Goal: Information Seeking & Learning: Understand process/instructions

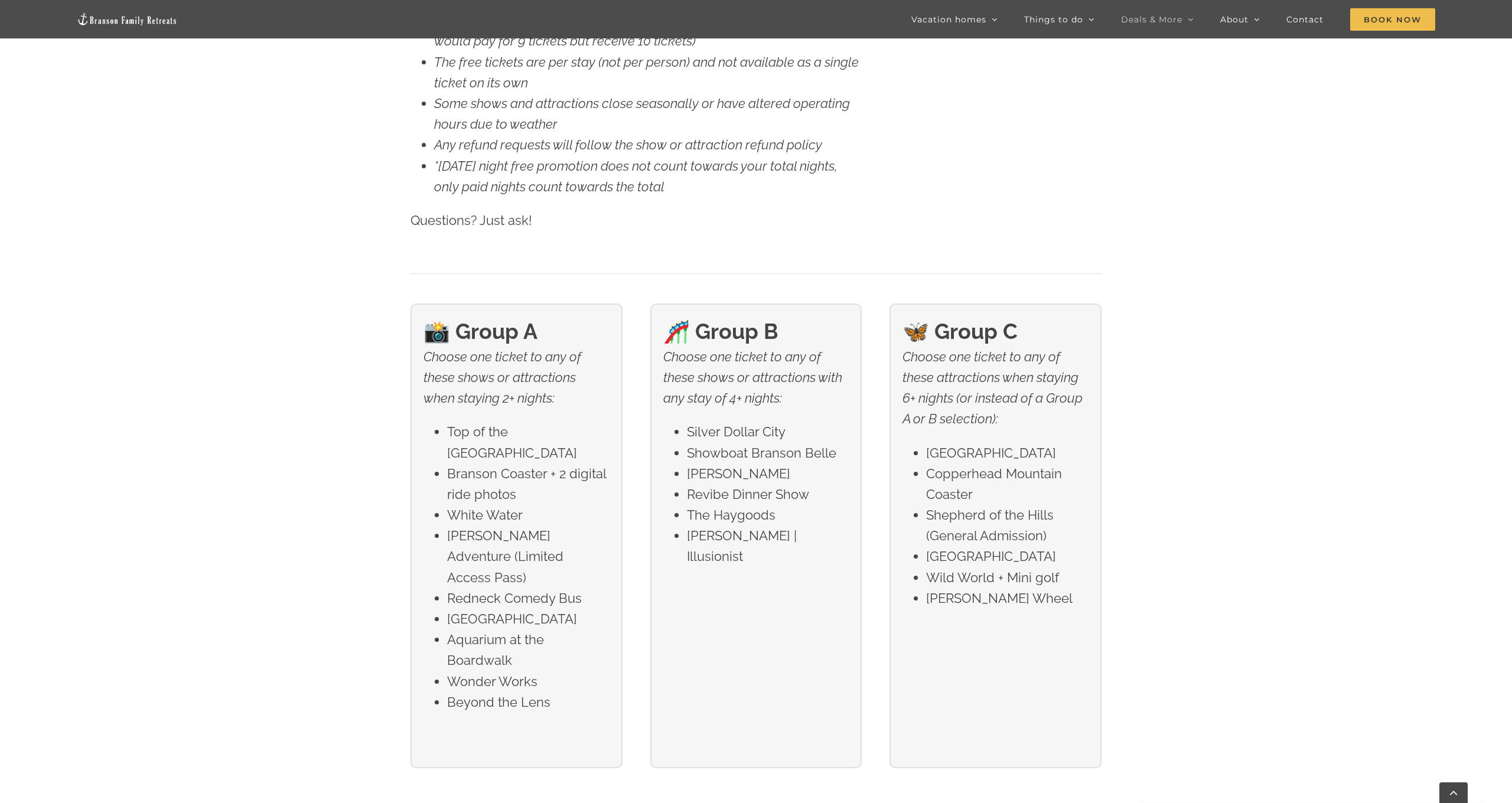
scroll to position [2090, 0]
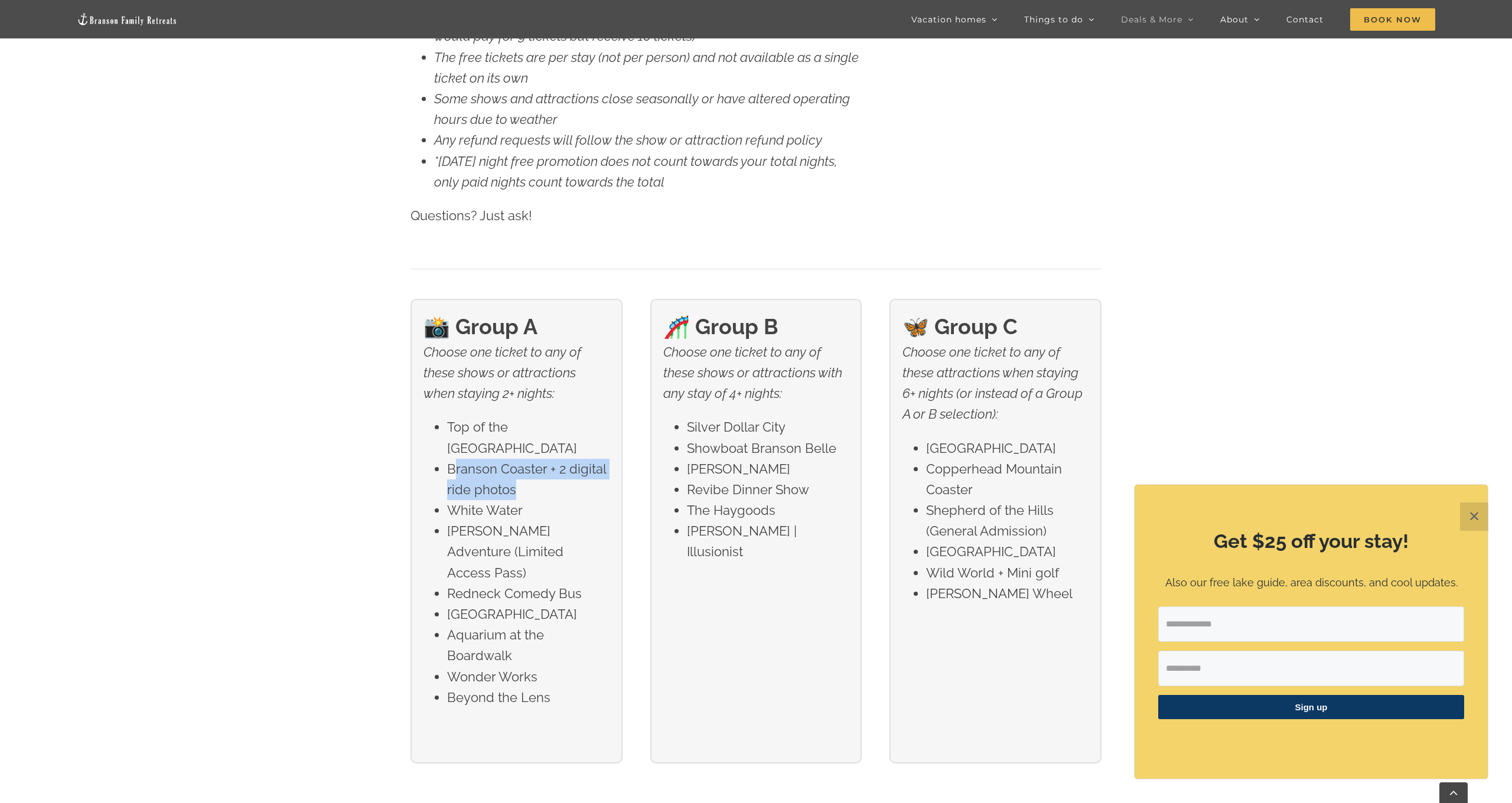
drag, startPoint x: 454, startPoint y: 467, endPoint x: 518, endPoint y: 480, distance: 65.3
click at [518, 480] on li "Branson Coaster + 2 digital ride photos" at bounding box center [529, 479] width 162 height 41
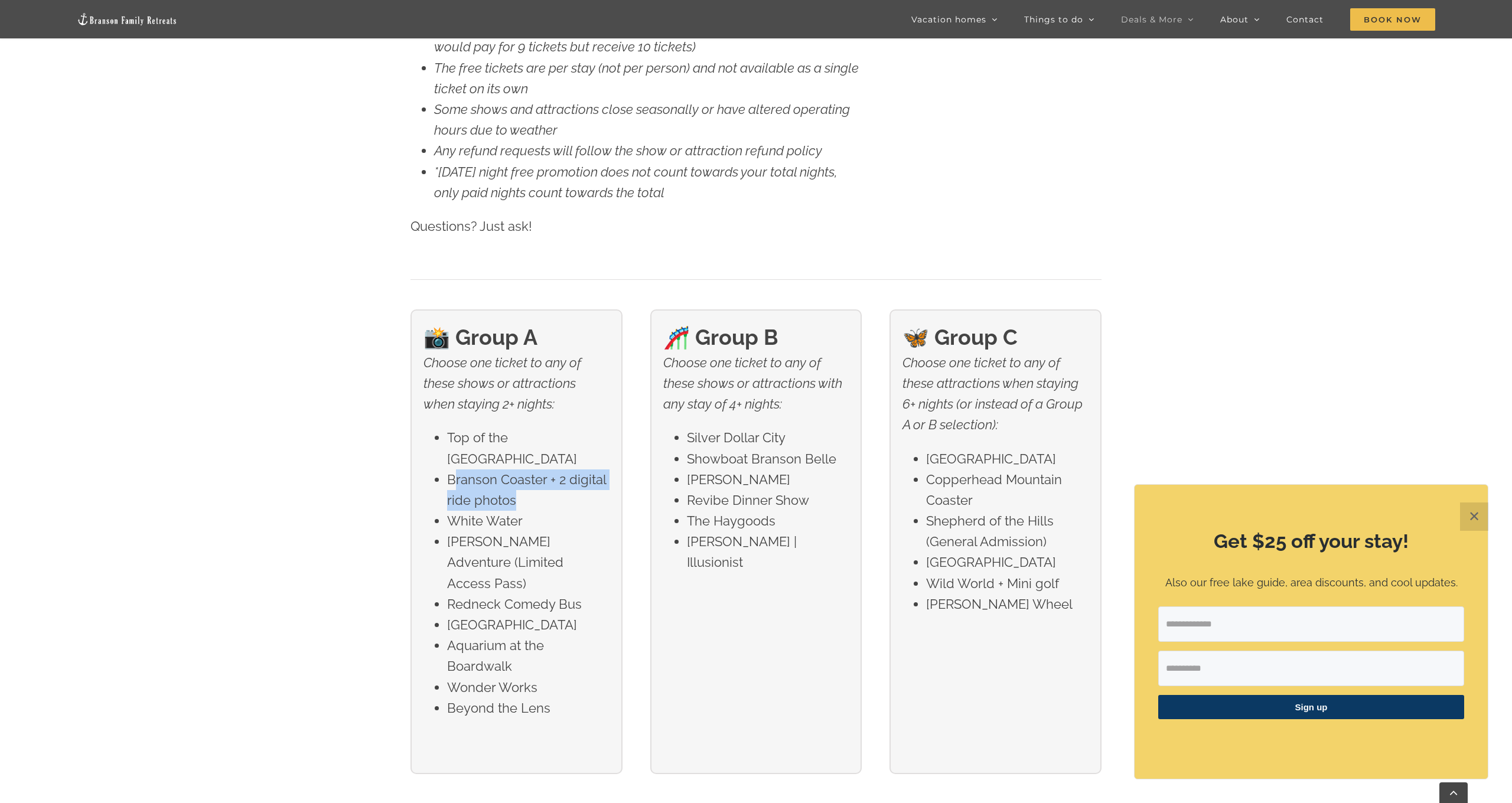
scroll to position [2080, 0]
drag, startPoint x: 444, startPoint y: 479, endPoint x: 532, endPoint y: 499, distance: 90.2
click at [532, 499] on ul "Top of the Rock Lost Canyon Cave Branson Coaster + 2 digital ride photos White …" at bounding box center [516, 572] width 185 height 291
drag, startPoint x: 441, startPoint y: 426, endPoint x: 574, endPoint y: 462, distance: 137.8
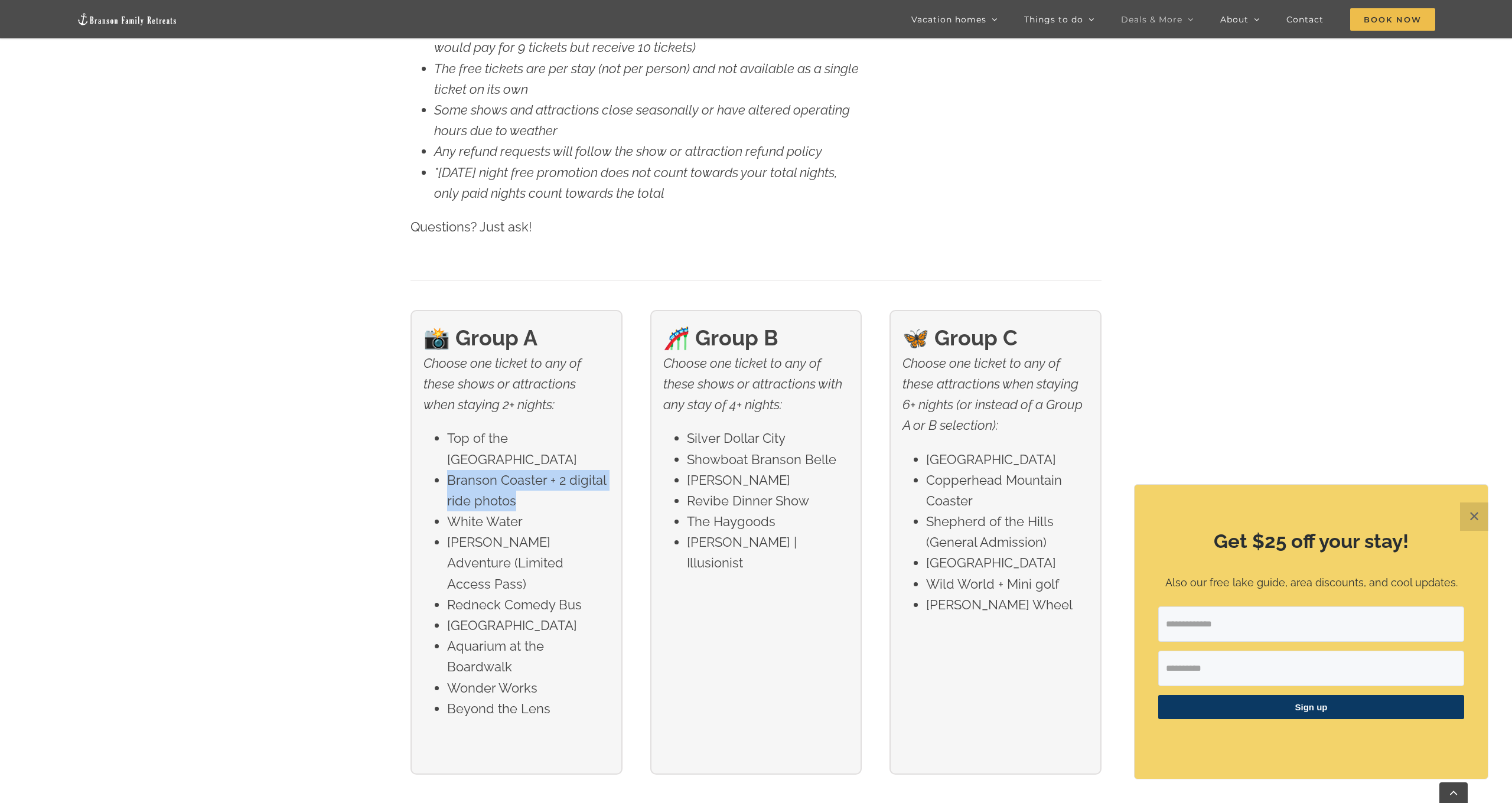
click at [574, 462] on ul "Top of the Rock Lost Canyon Cave Branson Coaster + 2 digital ride photos White …" at bounding box center [516, 573] width 185 height 291
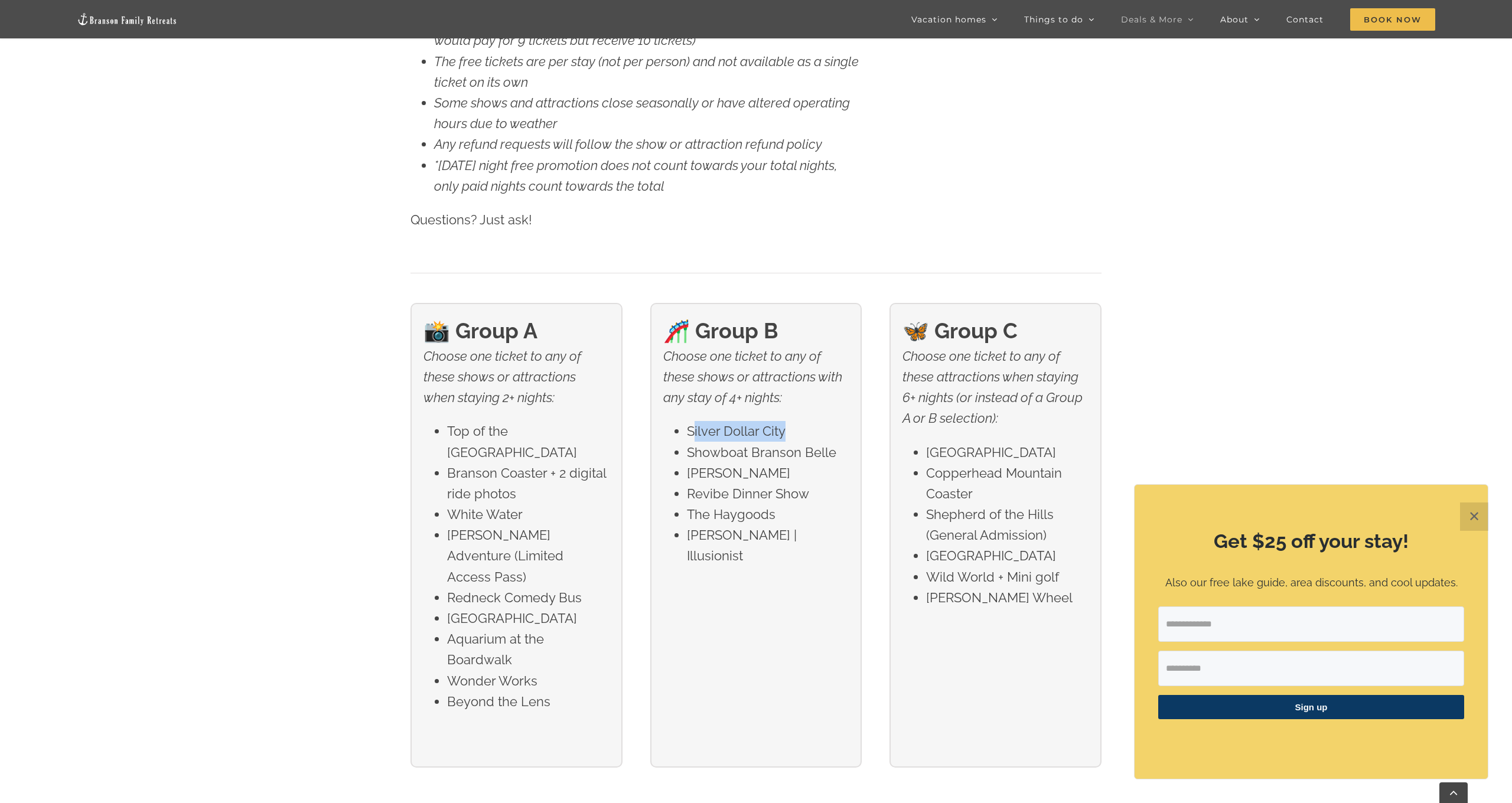
drag, startPoint x: 775, startPoint y: 432, endPoint x: 790, endPoint y: 434, distance: 15.1
click at [790, 434] on li "Silver Dollar City" at bounding box center [768, 431] width 162 height 21
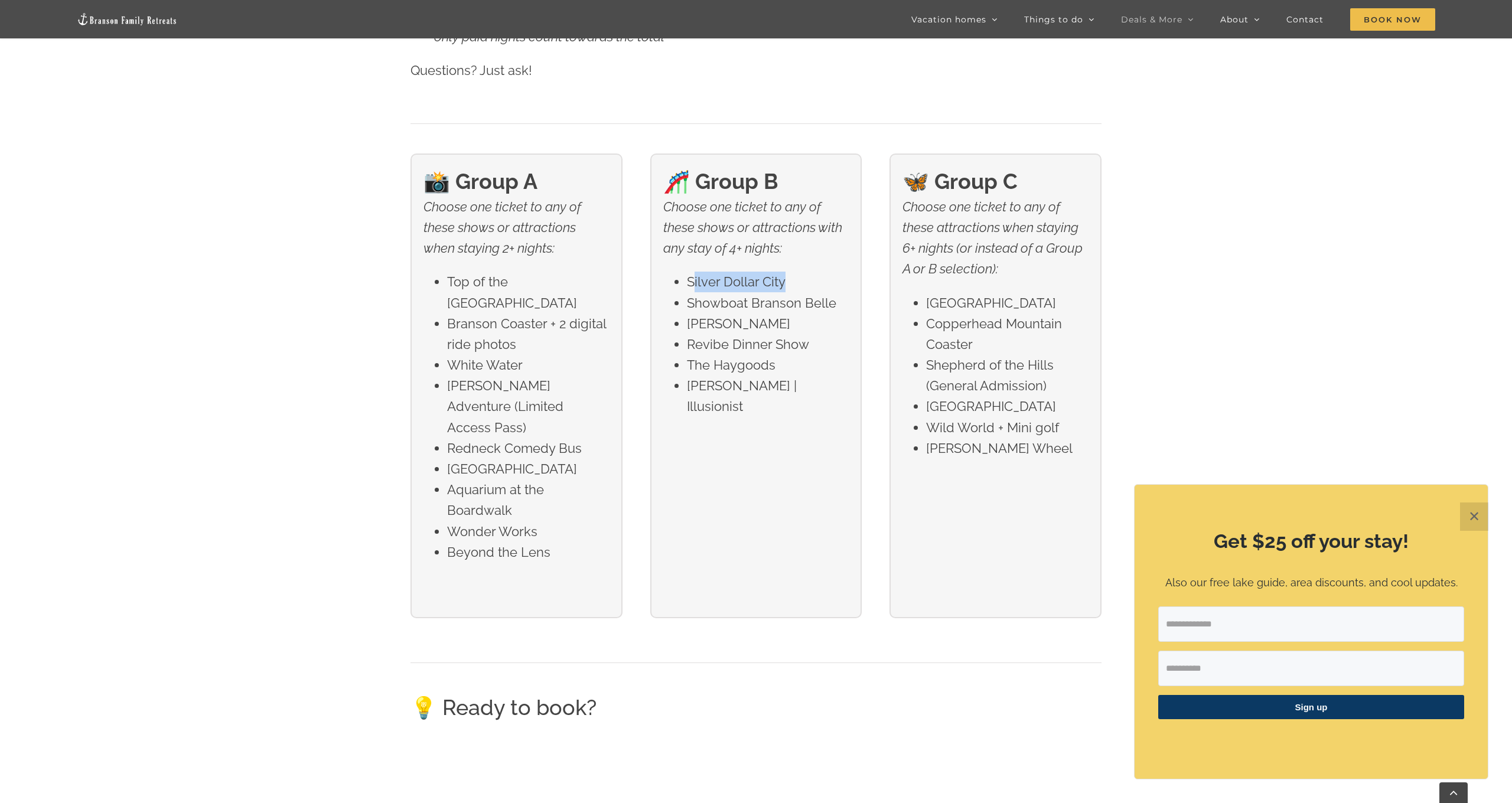
scroll to position [2235, 0]
drag, startPoint x: 447, startPoint y: 324, endPoint x: 541, endPoint y: 333, distance: 94.4
click at [541, 333] on ul "Top of the Rock Lost Canyon Cave Branson Coaster + 2 digital ride photos White …" at bounding box center [516, 417] width 185 height 291
drag, startPoint x: 437, startPoint y: 424, endPoint x: 585, endPoint y: 430, distance: 148.1
click at [585, 438] on li "Redneck Comedy Bus" at bounding box center [529, 448] width 162 height 21
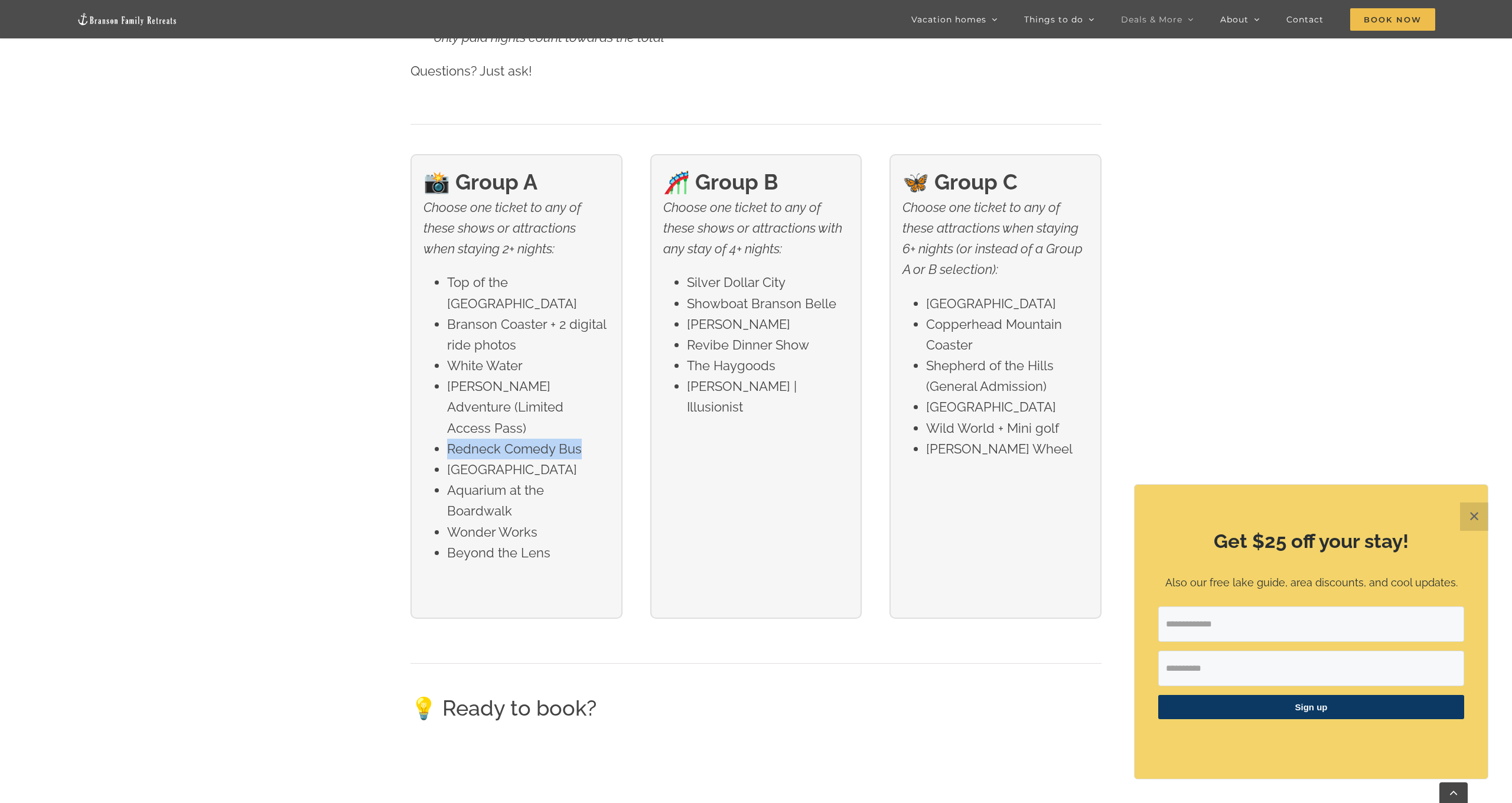
click at [1470, 514] on button "✕" at bounding box center [1474, 516] width 28 height 28
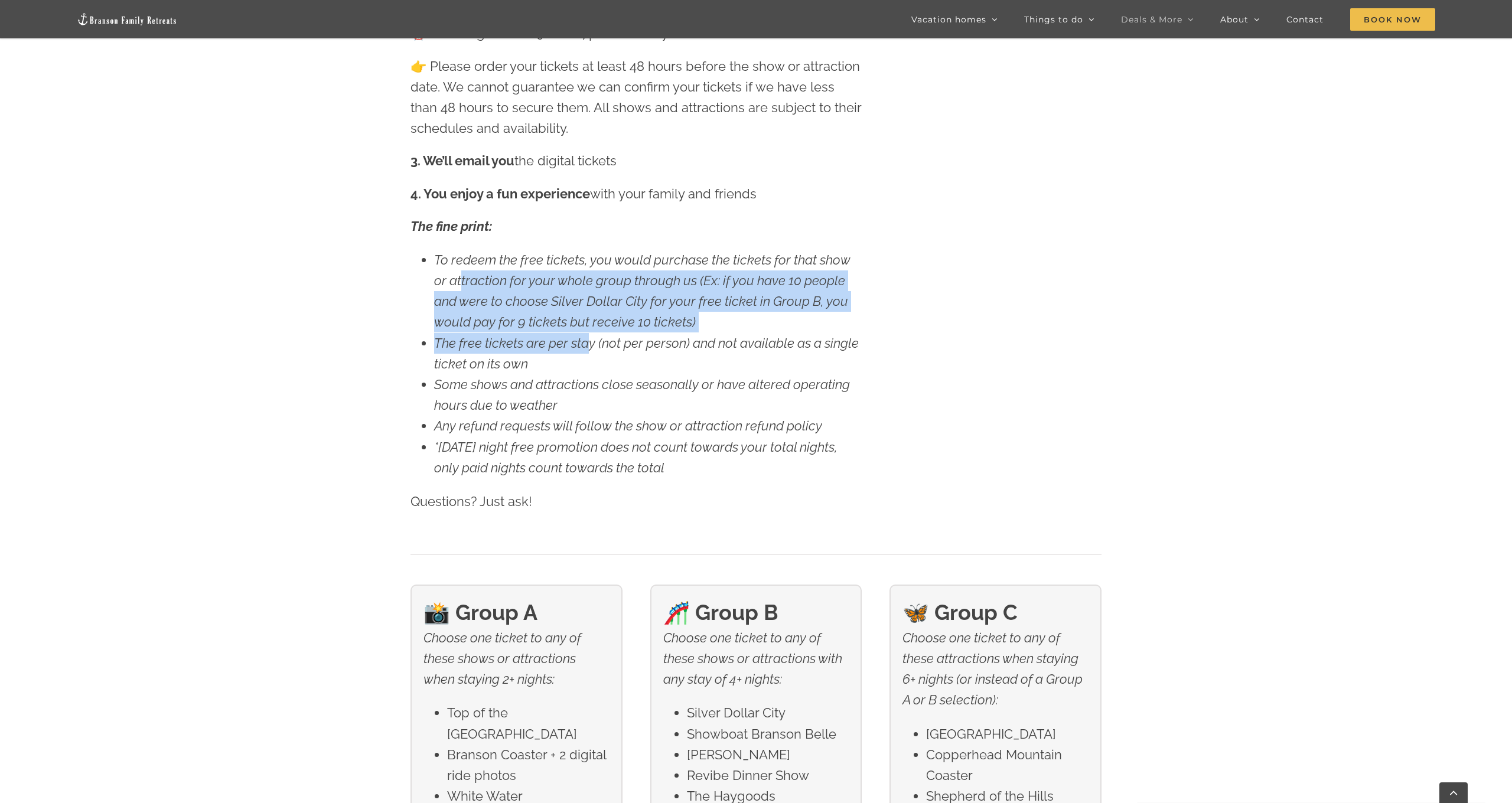
scroll to position [1803, 3]
drag, startPoint x: 458, startPoint y: 328, endPoint x: 602, endPoint y: 365, distance: 148.7
click at [602, 365] on ul "To redeem the free tickets, you would purchase the tickets for that show or att…" at bounding box center [635, 365] width 451 height 229
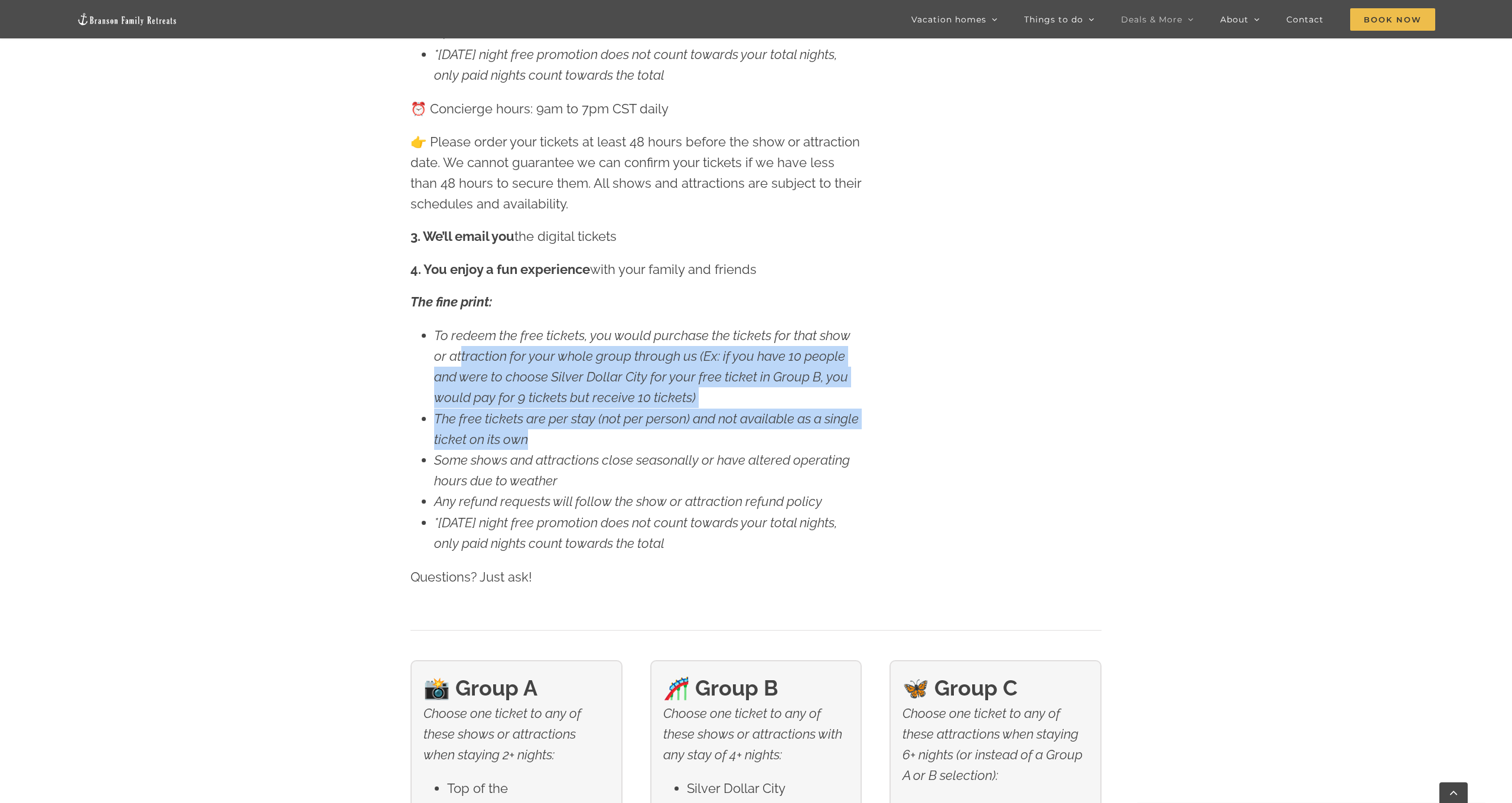
scroll to position [1729, 0]
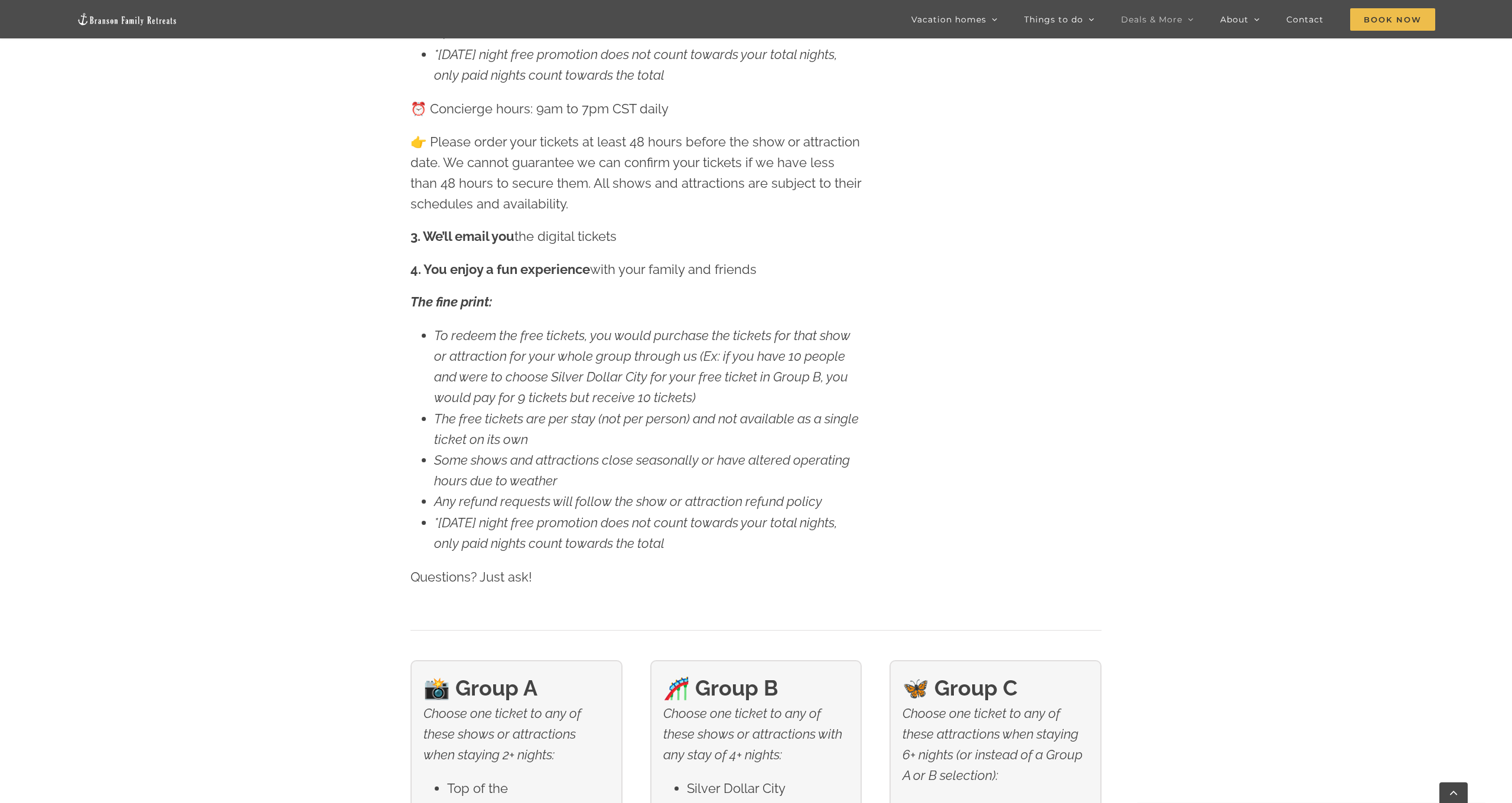
click at [558, 320] on div "The fine print: To redeem the free tickets, you would purchase the tickets for …" at bounding box center [635, 439] width 451 height 296
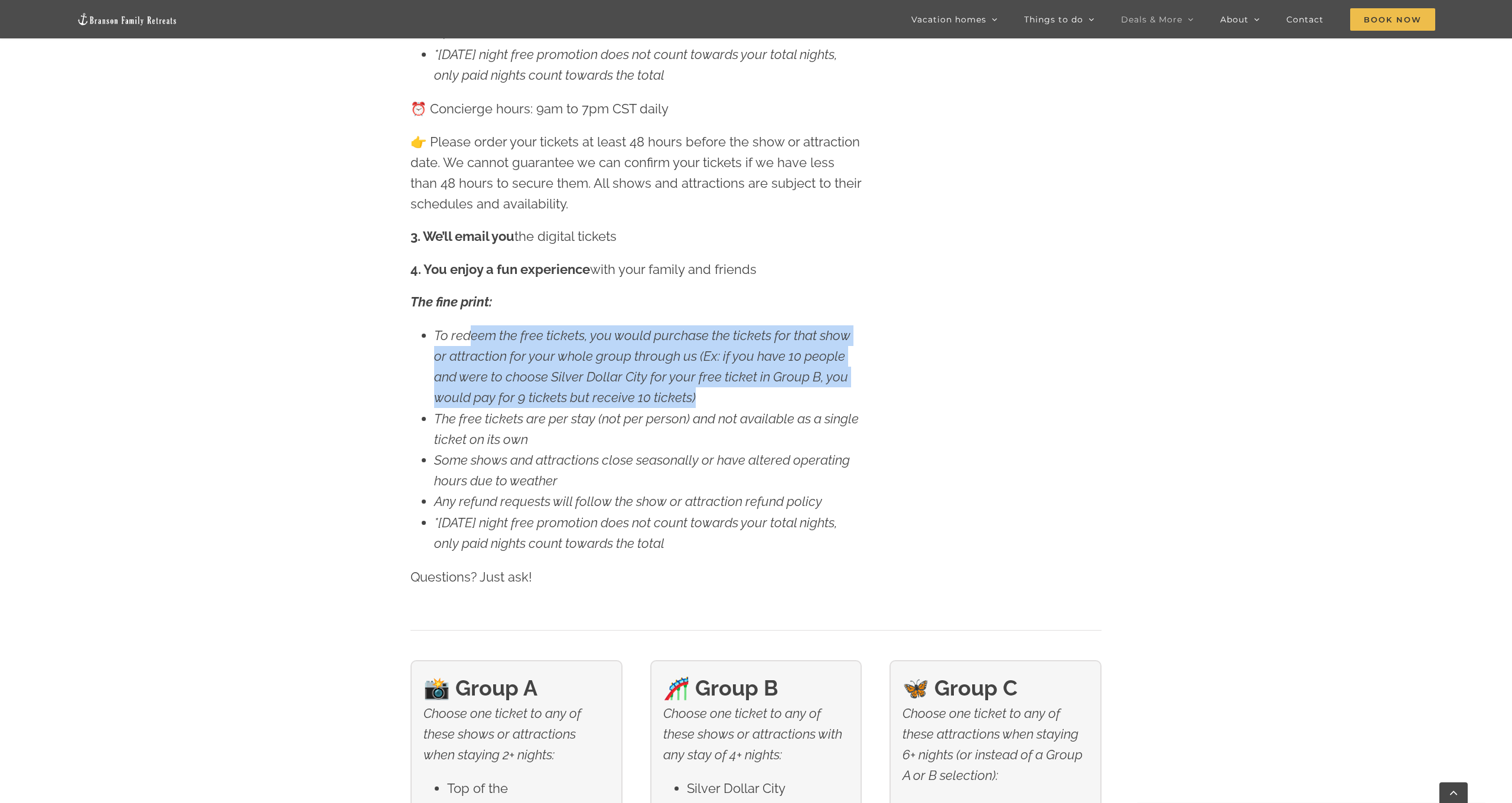
drag, startPoint x: 468, startPoint y: 332, endPoint x: 813, endPoint y: 383, distance: 348.7
click at [813, 383] on li "To redeem the free tickets, you would purchase the tickets for that show or att…" at bounding box center [647, 366] width 427 height 83
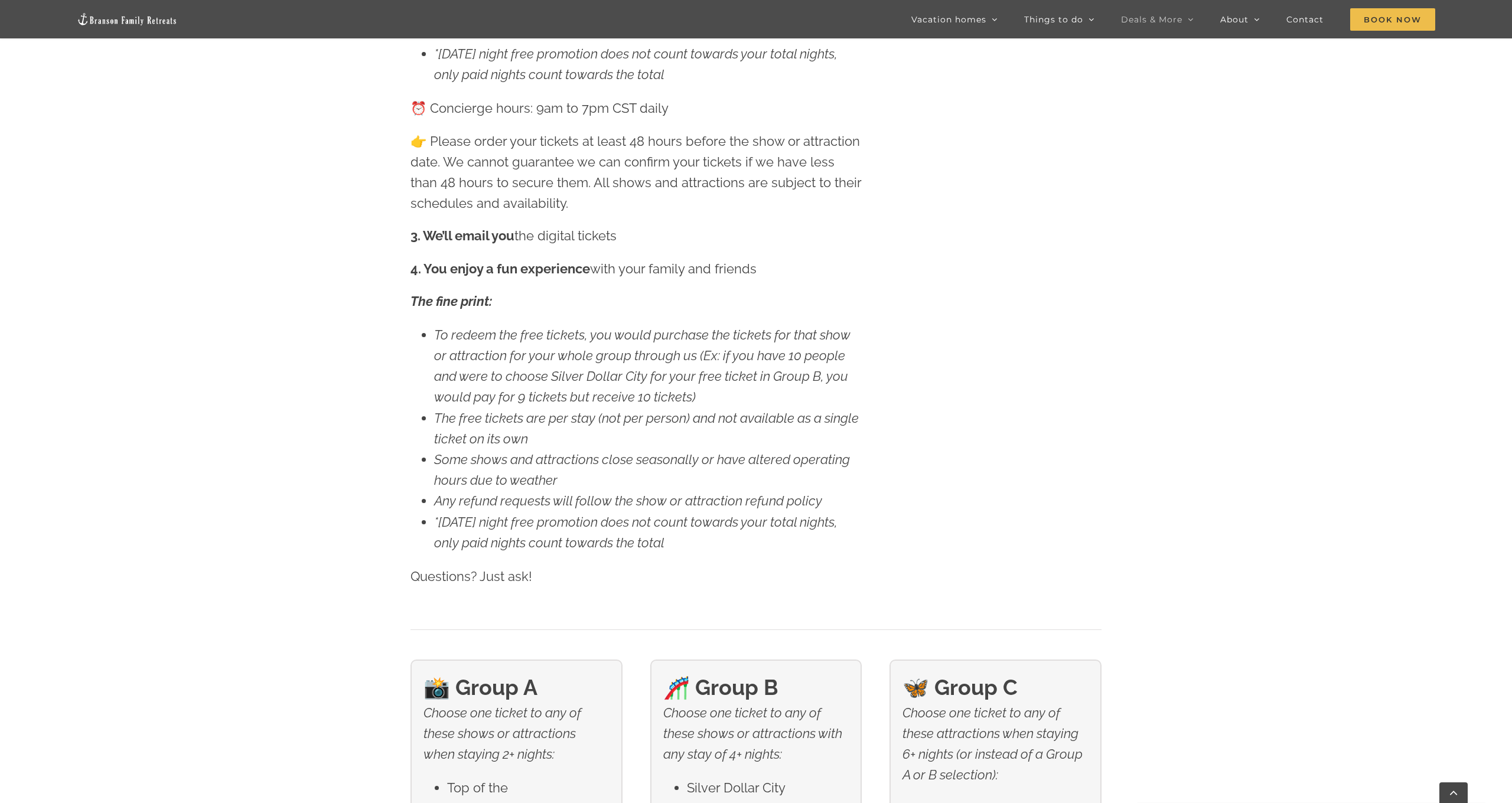
scroll to position [1728, 0]
drag, startPoint x: 484, startPoint y: 228, endPoint x: 606, endPoint y: 236, distance: 122.3
click at [606, 236] on p "3. We’ll email you the digital tickets" at bounding box center [635, 237] width 451 height 21
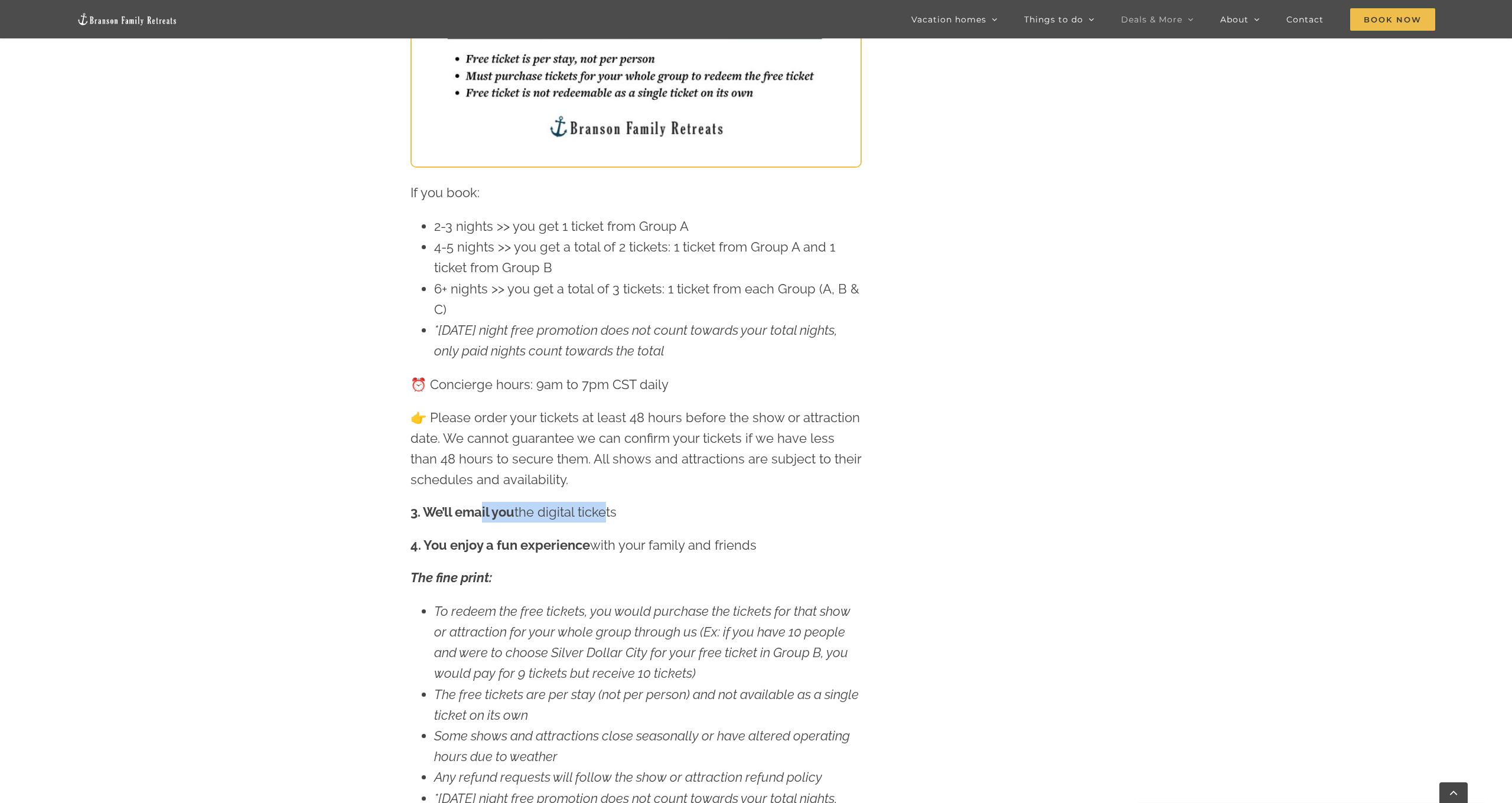
scroll to position [1453, 0]
drag, startPoint x: 515, startPoint y: 219, endPoint x: 694, endPoint y: 221, distance: 179.0
click at [694, 221] on li "2-3 nights >> you get 1 ticket from Group A" at bounding box center [647, 226] width 427 height 21
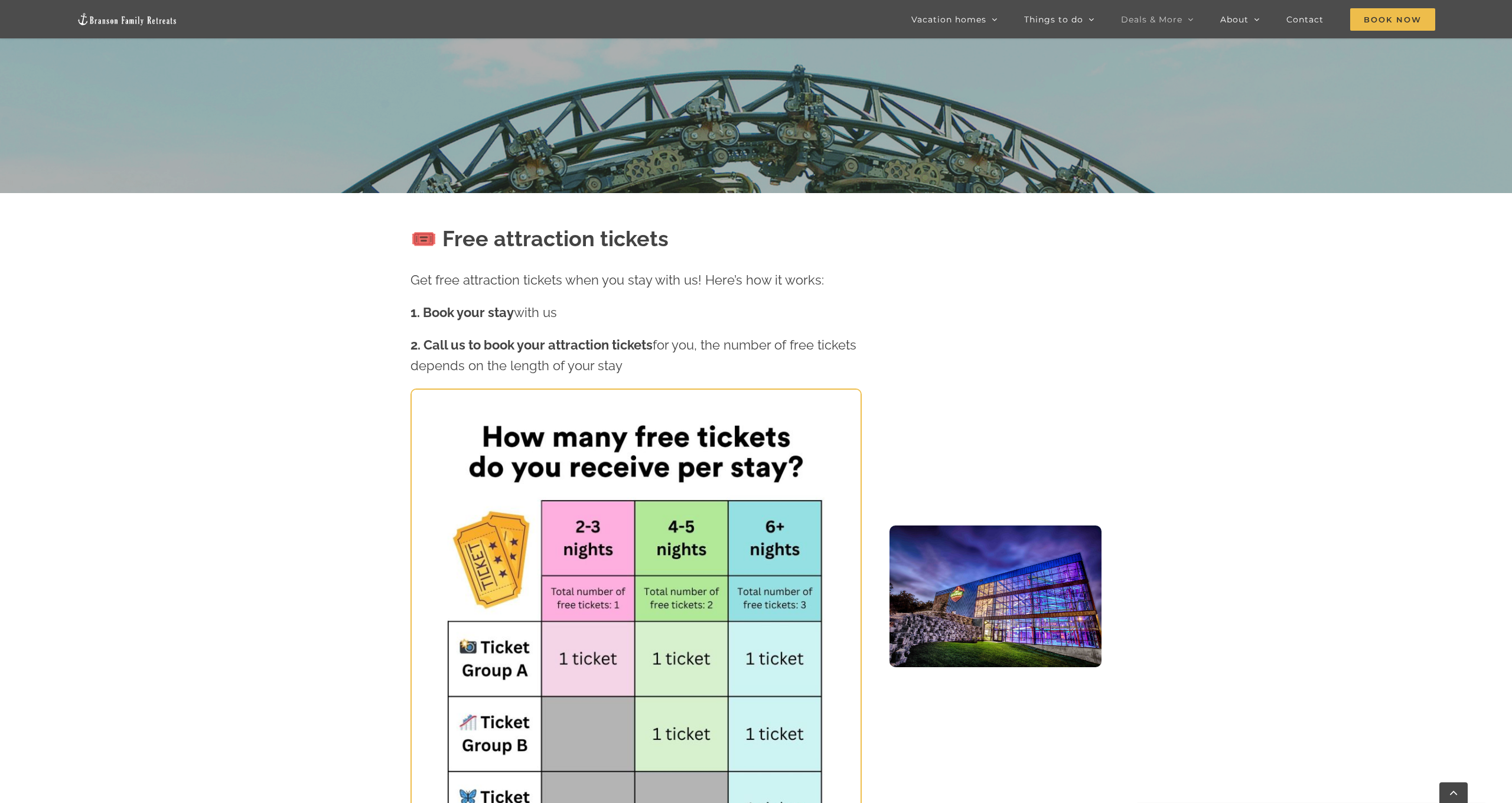
scroll to position [644, 0]
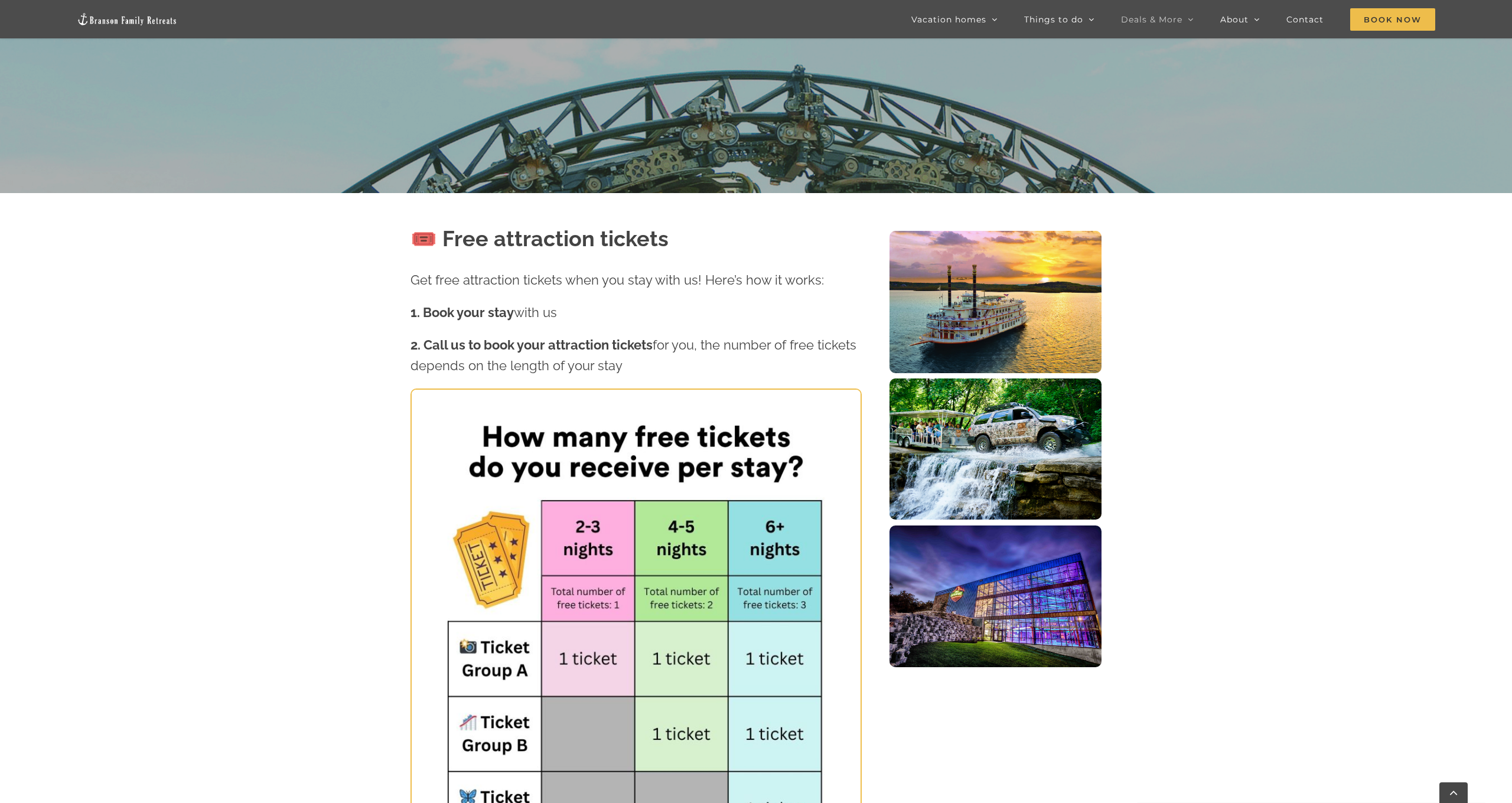
drag, startPoint x: 498, startPoint y: 341, endPoint x: 703, endPoint y: 360, distance: 205.9
click at [703, 360] on p "2. Call us to book your attraction tickets for you, the number of free tickets …" at bounding box center [635, 355] width 451 height 41
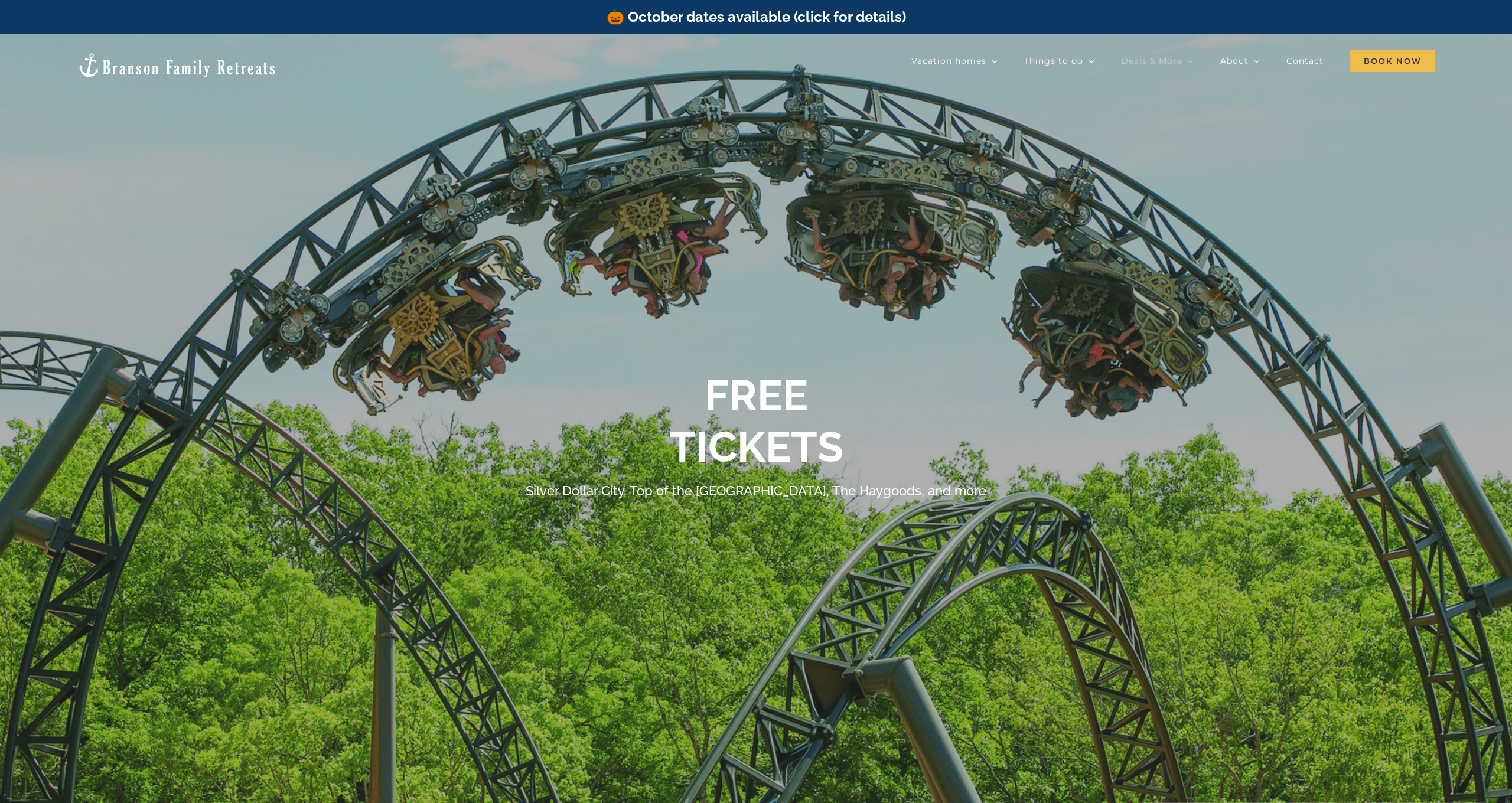
scroll to position [0, 0]
